Goal: Task Accomplishment & Management: Manage account settings

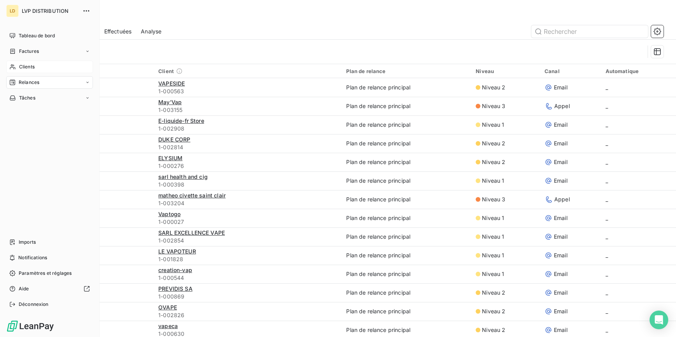
click at [22, 66] on span "Clients" at bounding box center [27, 66] width 16 height 7
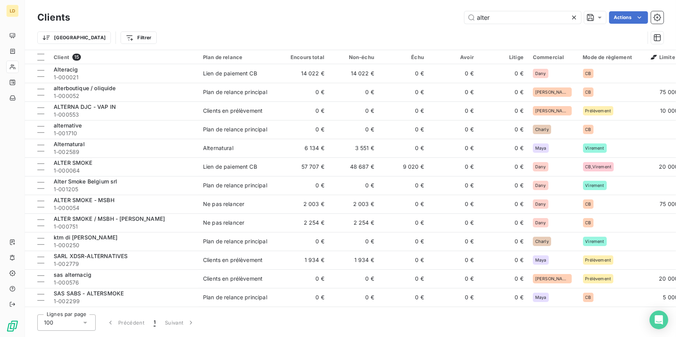
drag, startPoint x: 527, startPoint y: 14, endPoint x: 404, endPoint y: 15, distance: 122.5
click at [404, 15] on div "alter Actions" at bounding box center [371, 17] width 584 height 12
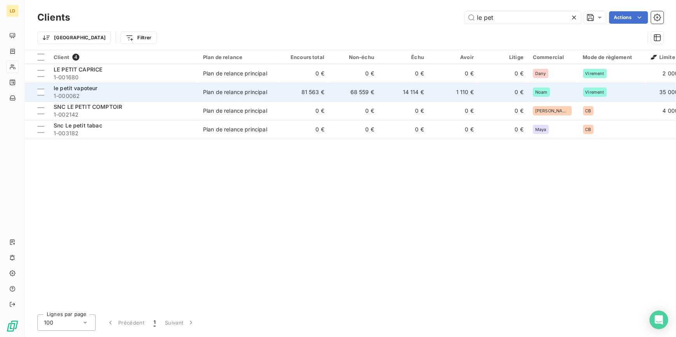
type input "le pet"
click at [123, 96] on span "1-000062" at bounding box center [124, 96] width 140 height 8
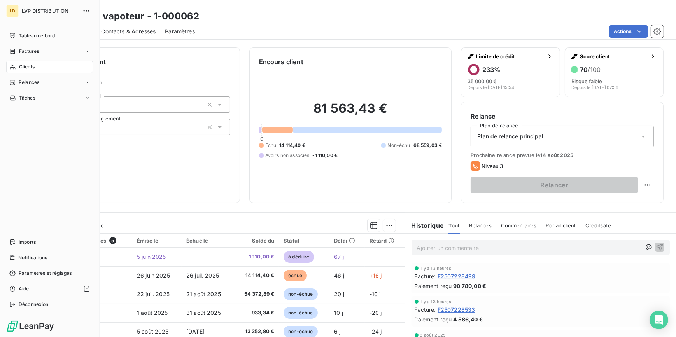
click at [18, 63] on div "Clients" at bounding box center [49, 67] width 87 height 12
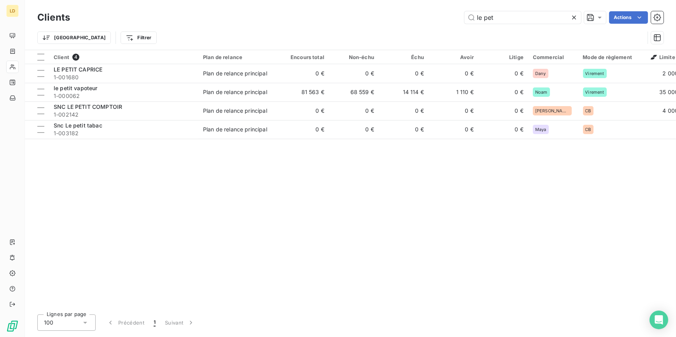
drag, startPoint x: 502, startPoint y: 21, endPoint x: 443, endPoint y: 18, distance: 58.5
click at [442, 19] on div "le pet Actions" at bounding box center [371, 17] width 584 height 12
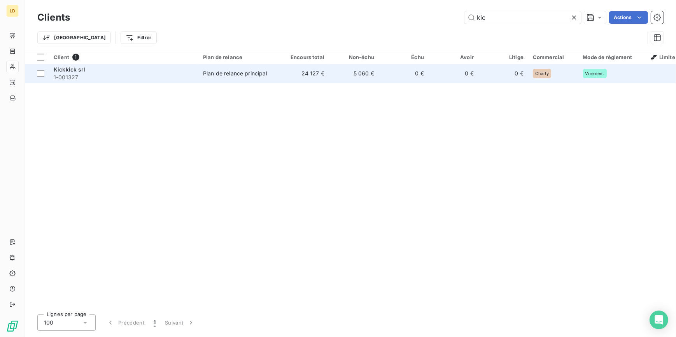
type input "kic"
click at [331, 72] on td "5 060 €" at bounding box center [354, 73] width 50 height 19
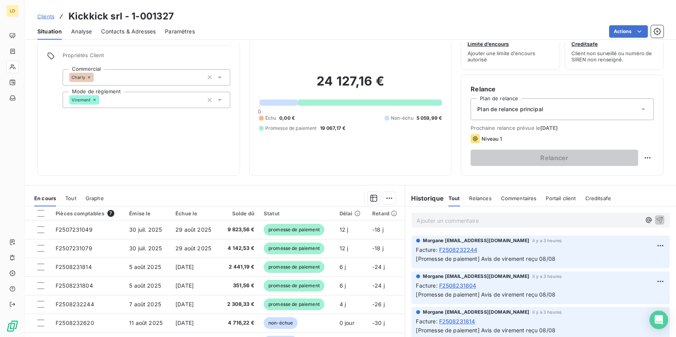
scroll to position [69, 0]
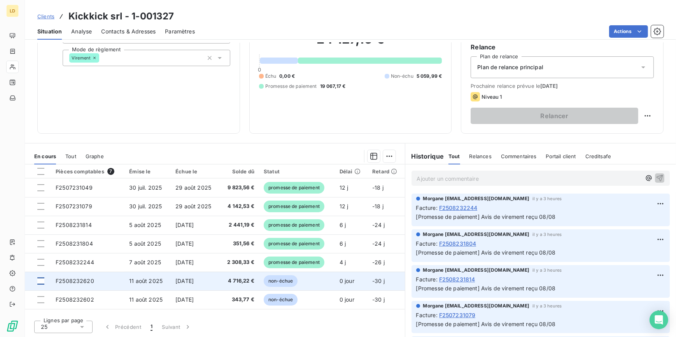
click at [40, 279] on div at bounding box center [40, 281] width 7 height 7
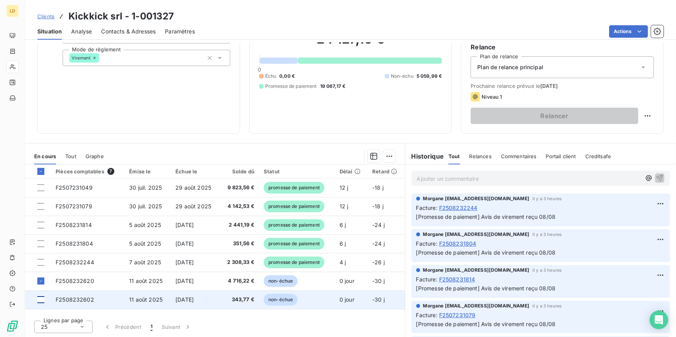
click at [40, 300] on div at bounding box center [40, 299] width 7 height 7
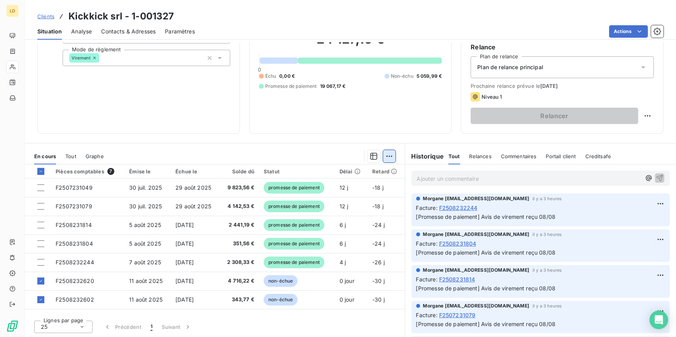
click at [389, 152] on html "LD Clients Kickkick srl - 1-001327 Situation Analyse Contacts & Adresses Paramè…" at bounding box center [338, 168] width 676 height 337
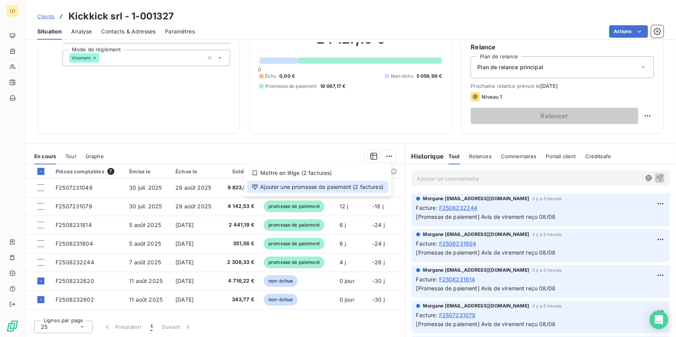
click at [377, 187] on div "Ajouter une promesse de paiement (2 factures)" at bounding box center [317, 187] width 141 height 12
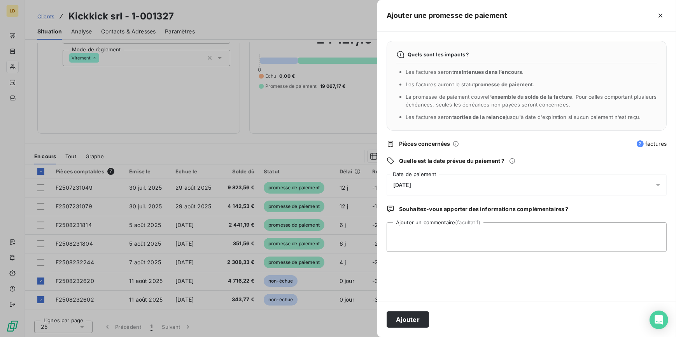
click at [399, 186] on span "[DATE]" at bounding box center [402, 185] width 18 height 6
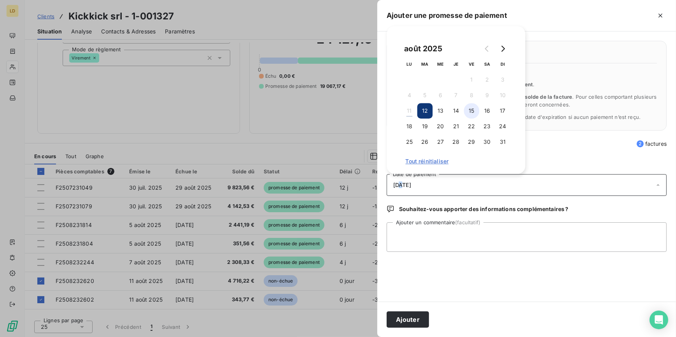
drag, startPoint x: 397, startPoint y: 186, endPoint x: 475, endPoint y: 112, distance: 107.6
click at [475, 112] on button "15" at bounding box center [472, 111] width 16 height 16
click at [436, 247] on textarea "Ajouter un commentaire (facultatif)" at bounding box center [527, 237] width 280 height 30
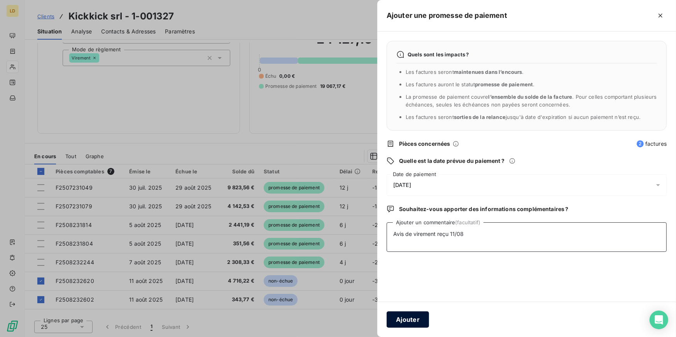
type textarea "Avis de virement reçu 11/08"
click at [402, 323] on button "Ajouter" at bounding box center [408, 320] width 42 height 16
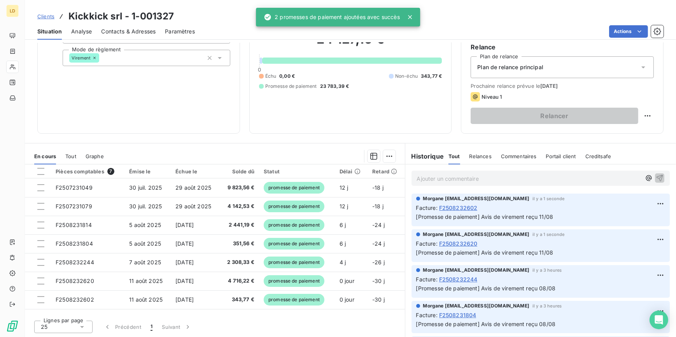
scroll to position [42, 0]
